Goal: Transaction & Acquisition: Book appointment/travel/reservation

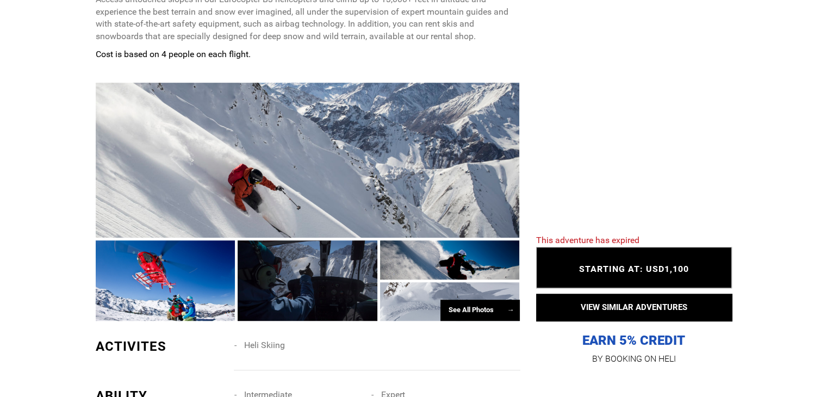
scroll to position [692, 0]
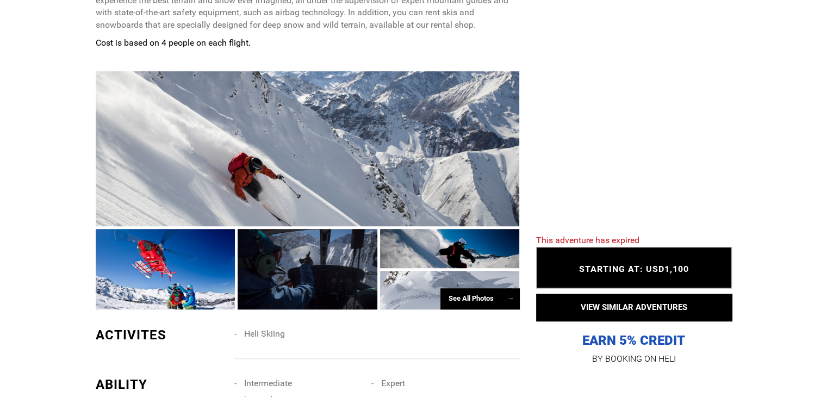
click at [491, 288] on div "See All Photos →" at bounding box center [479, 298] width 79 height 21
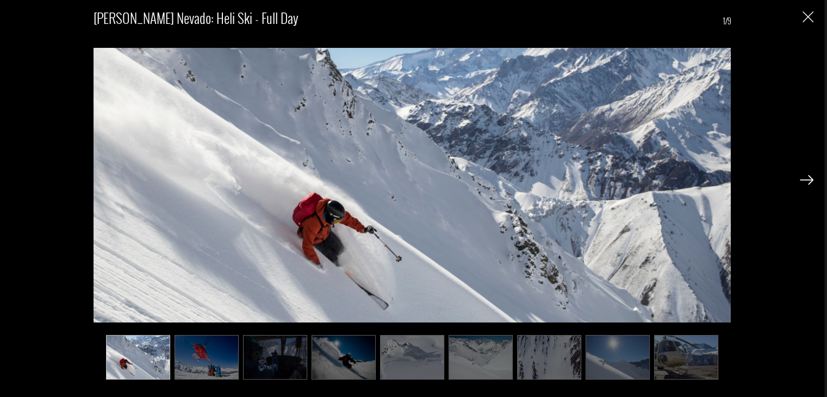
click at [810, 26] on div "[PERSON_NAME] Nevado: Heli Ski - Full Day 1/9" at bounding box center [412, 188] width 802 height 377
click at [807, 18] on img "Close" at bounding box center [807, 16] width 11 height 11
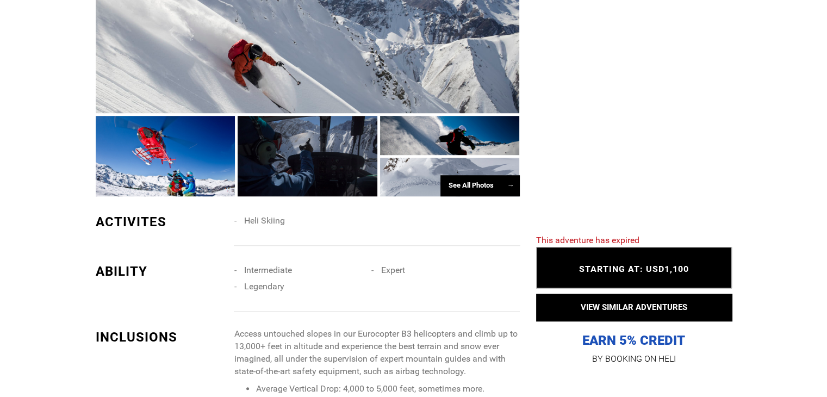
scroll to position [855, 0]
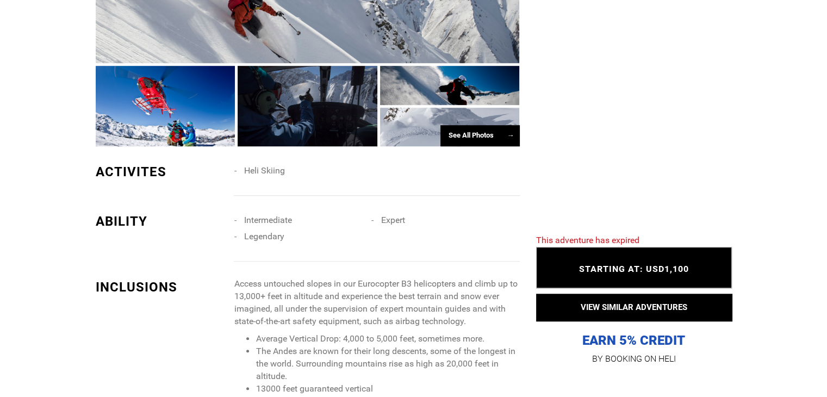
click at [680, 270] on span "STARTING AT: USD1,100" at bounding box center [634, 269] width 110 height 10
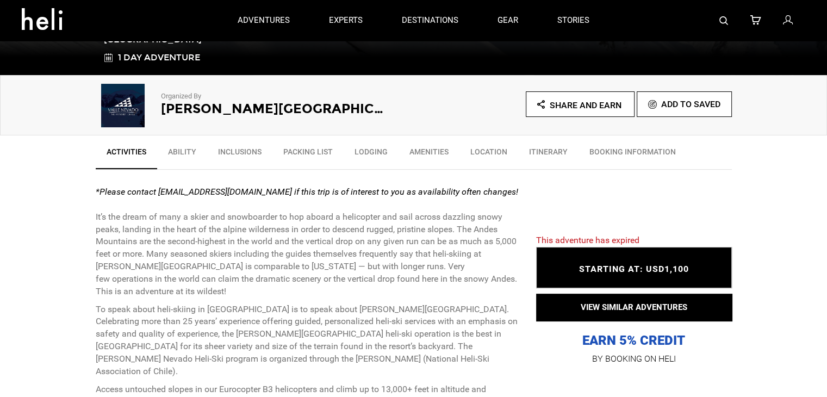
scroll to position [203, 0]
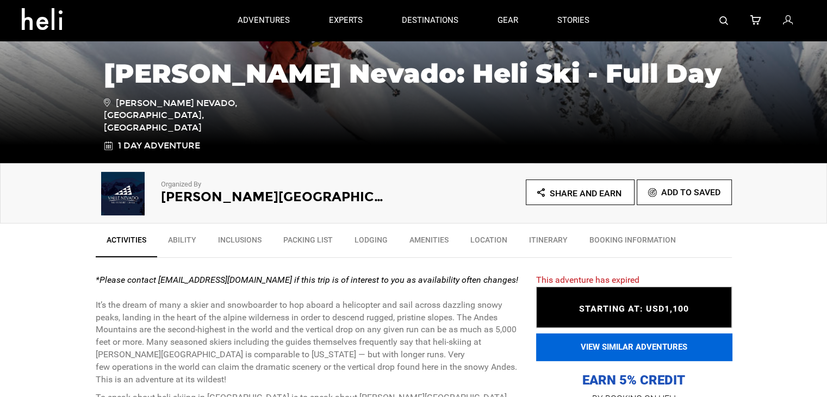
click at [592, 341] on button "VIEW SIMILAR ADVENTURES" at bounding box center [634, 346] width 196 height 27
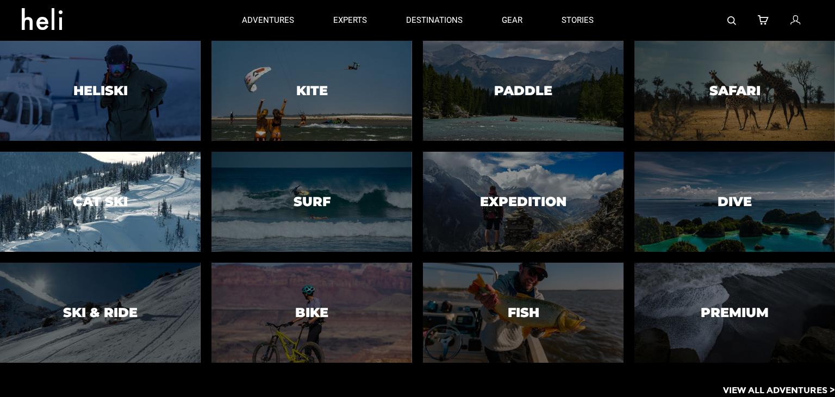
click at [128, 205] on div at bounding box center [100, 202] width 204 height 102
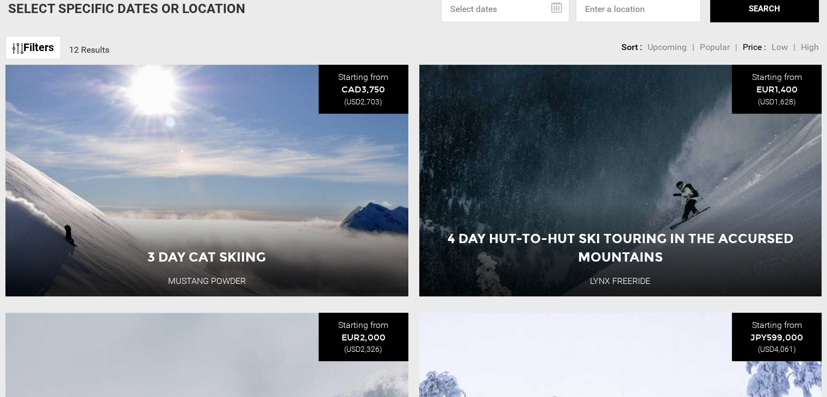
scroll to position [435, 0]
